Goal: Information Seeking & Learning: Find specific page/section

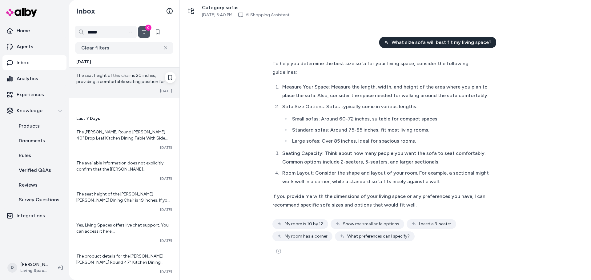
click at [115, 97] on div "The seat height of this chair is 20 inches, providing a comfortable seating pos…" at bounding box center [124, 83] width 110 height 31
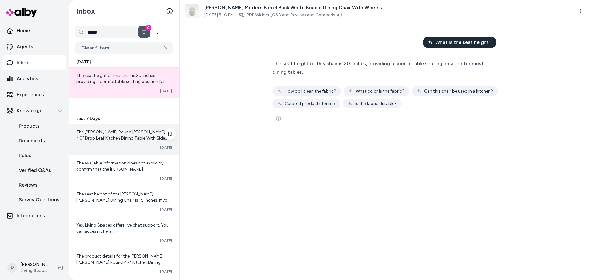
click at [130, 149] on div "Converted [DATE]" at bounding box center [124, 147] width 96 height 5
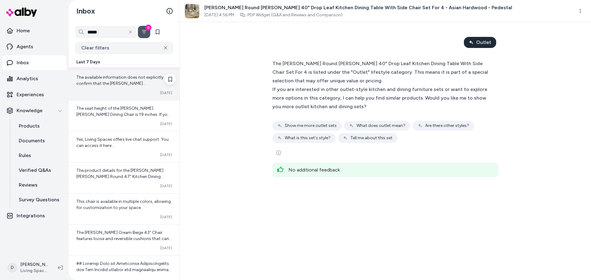
scroll to position [92, 0]
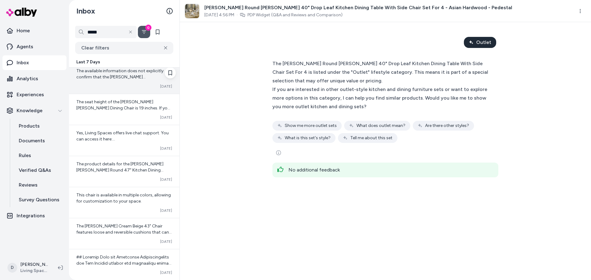
click at [132, 172] on span "The product details for the [PERSON_NAME] [PERSON_NAME] Round 47" Kitchen Dinin…" at bounding box center [124, 195] width 96 height 67
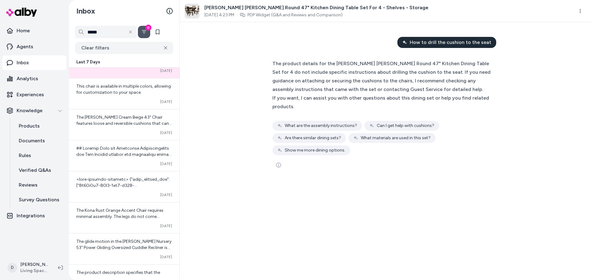
scroll to position [215, 0]
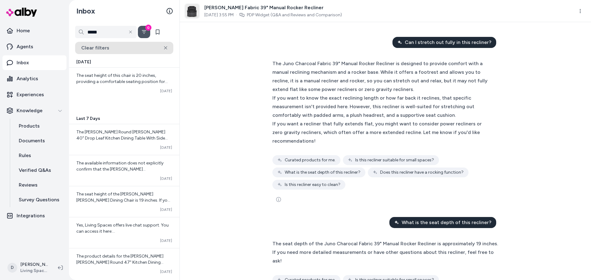
click at [166, 49] on icon at bounding box center [165, 48] width 3 height 4
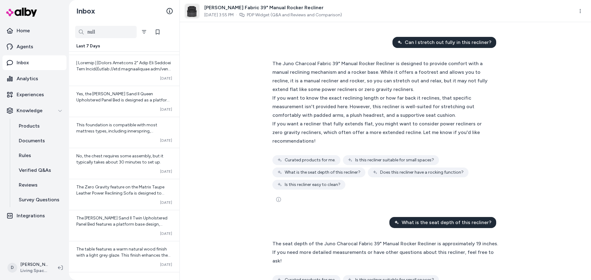
scroll to position [1642, 0]
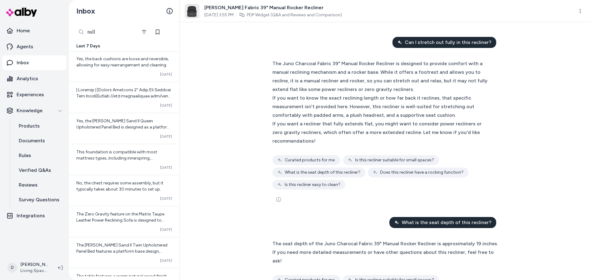
click at [105, 36] on input "*****" at bounding box center [106, 32] width 62 height 12
click at [104, 36] on input "*****" at bounding box center [106, 32] width 62 height 12
type input "**********"
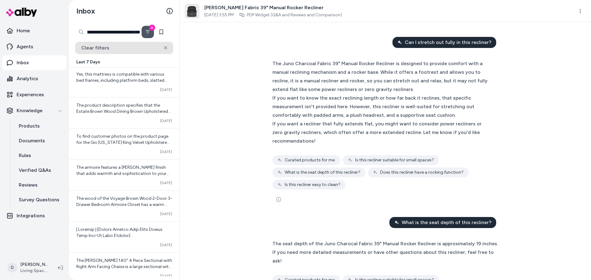
scroll to position [1805, 0]
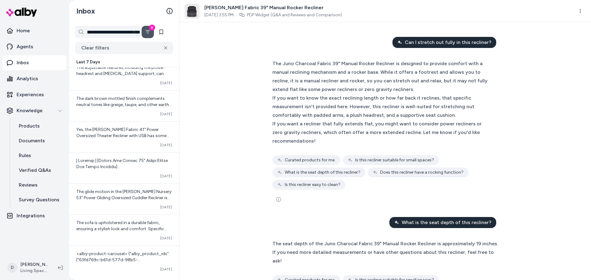
click at [148, 32] on icon "Filter" at bounding box center [147, 32] width 5 height 5
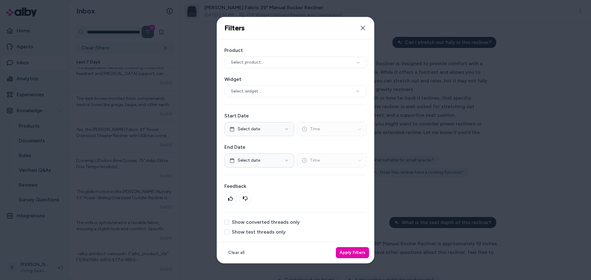
scroll to position [0, 0]
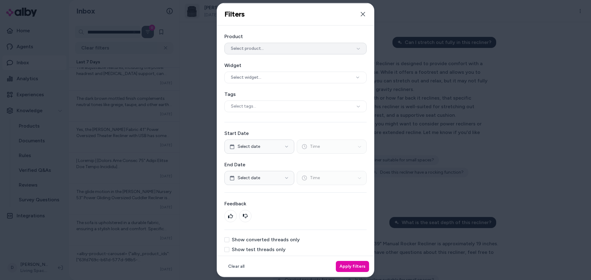
click at [251, 47] on span "Select product..." at bounding box center [247, 48] width 33 height 6
click at [278, 145] on button "Select date" at bounding box center [259, 146] width 70 height 14
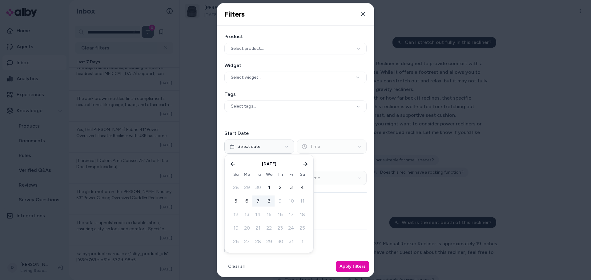
click at [256, 202] on button "7" at bounding box center [257, 201] width 11 height 11
click at [340, 188] on div "Product Select product... Widget Select widget... Tags Select tags... Start Dat…" at bounding box center [295, 142] width 157 height 234
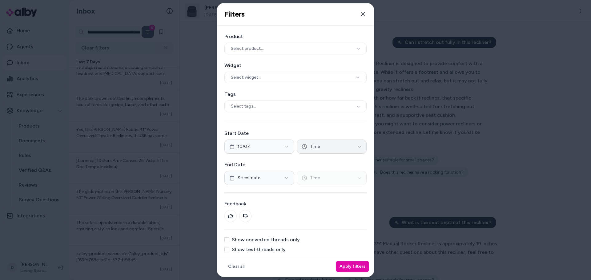
click at [327, 150] on button "Time" at bounding box center [332, 146] width 70 height 14
click at [331, 212] on div "01:00 pm" at bounding box center [329, 212] width 34 height 10
click at [280, 181] on button "Select date" at bounding box center [259, 178] width 70 height 14
click at [259, 115] on button "7" at bounding box center [257, 117] width 11 height 11
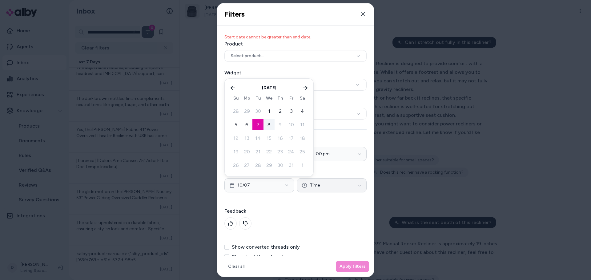
click at [326, 186] on button "Time" at bounding box center [332, 185] width 70 height 14
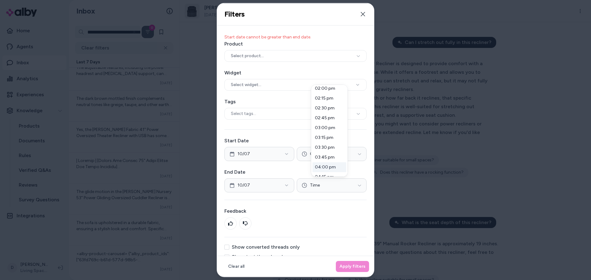
scroll to position [523, 0]
click at [330, 128] on div "02:15 pm" at bounding box center [329, 129] width 34 height 10
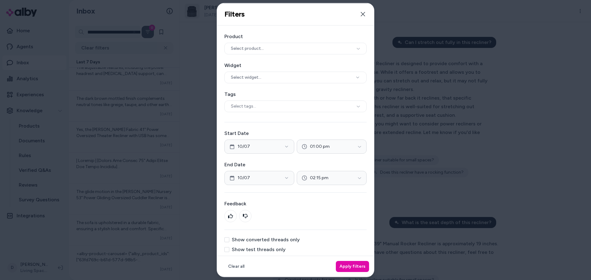
scroll to position [3, 0]
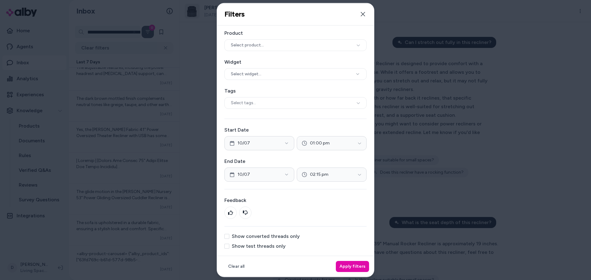
click at [288, 247] on div "Show test threads only" at bounding box center [295, 246] width 142 height 5
click at [280, 247] on label "Show test threads only" at bounding box center [259, 246] width 54 height 5
click at [229, 247] on button "Show test threads only" at bounding box center [226, 246] width 5 height 5
click at [355, 272] on button "Apply filters" at bounding box center [352, 266] width 33 height 11
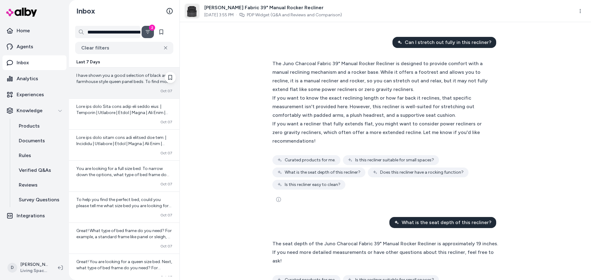
click at [121, 94] on div "I have shown you a good selection of black and farmhouse style queen panel beds…" at bounding box center [124, 83] width 110 height 31
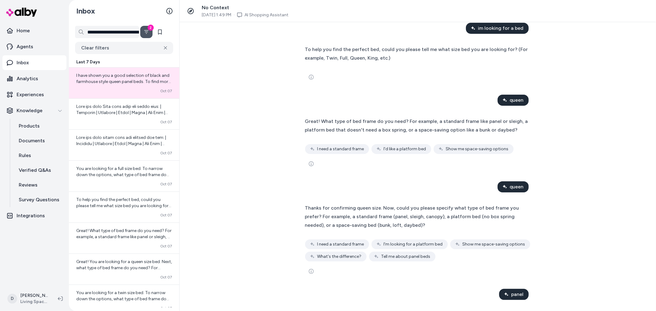
scroll to position [13, 0]
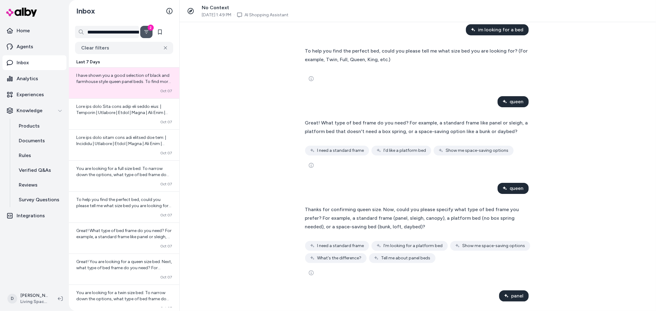
drag, startPoint x: 150, startPoint y: 81, endPoint x: 235, endPoint y: 62, distance: 86.6
click at [235, 62] on div "im looking for a bed To help you find the perfect bed, could you please tell me…" at bounding box center [418, 166] width 477 height 289
click at [170, 78] on button at bounding box center [170, 77] width 11 height 11
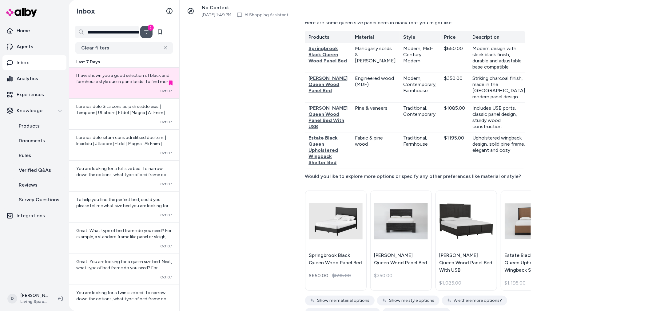
scroll to position [500, 0]
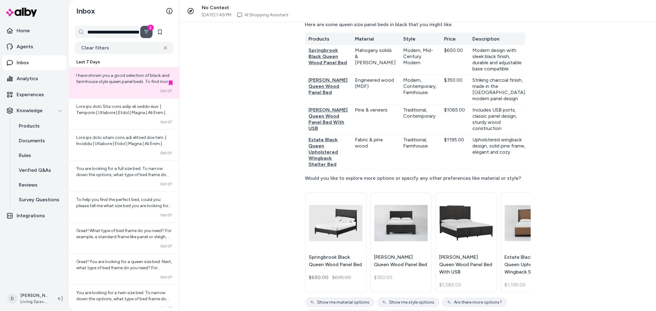
click at [564, 161] on div "im looking for a bed To help you find the perfect bed, could you please tell me…" at bounding box center [418, 166] width 477 height 289
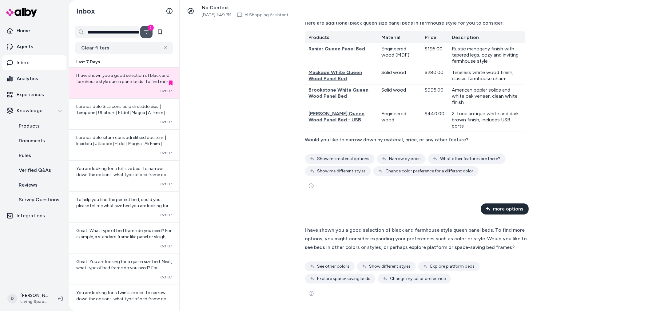
scroll to position [1201, 0]
click at [551, 163] on div "im looking for a bed To help you find the perfect bed, could you please tell me…" at bounding box center [418, 166] width 477 height 289
